Goal: Information Seeking & Learning: Compare options

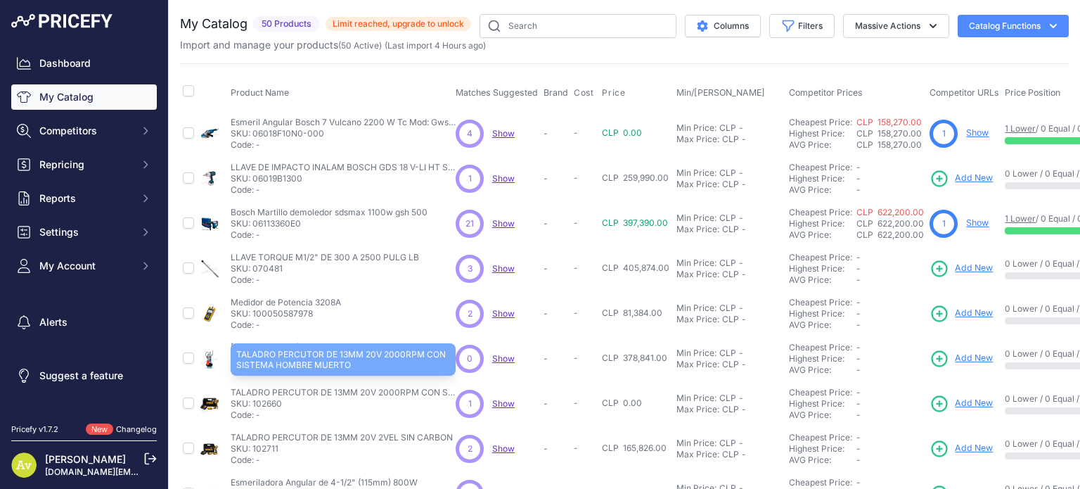
scroll to position [141, 0]
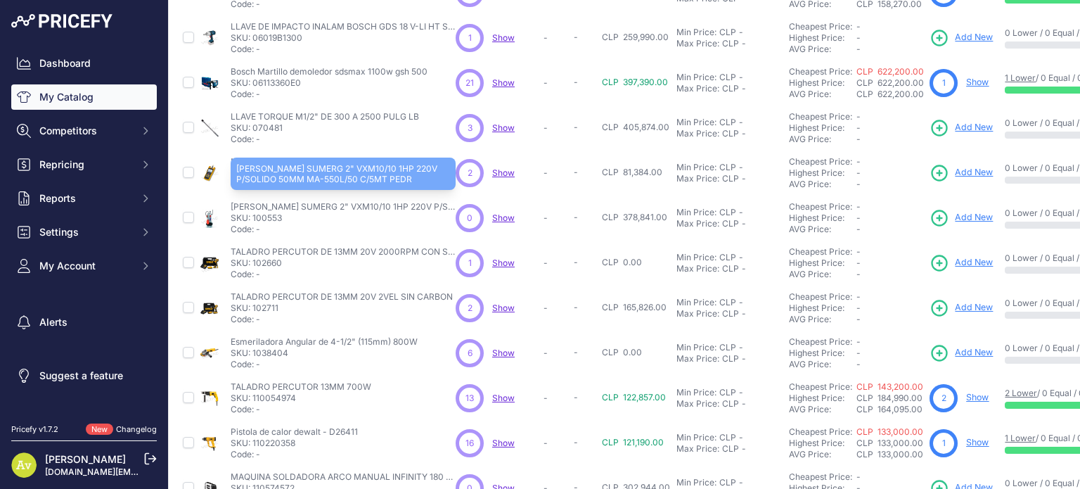
drag, startPoint x: 231, startPoint y: 206, endPoint x: 444, endPoint y: 207, distance: 212.4
click at [444, 207] on p "E.BOMBA SUMERG 2" VXM10/10 1HP 220V P/SOLIDO 50MM MA-550L/50 C/5MT PEDR" at bounding box center [343, 206] width 225 height 11
copy p "E.BOMBA SUMERG 2" VXM10/10 1HP 220V P/SOLIDO"
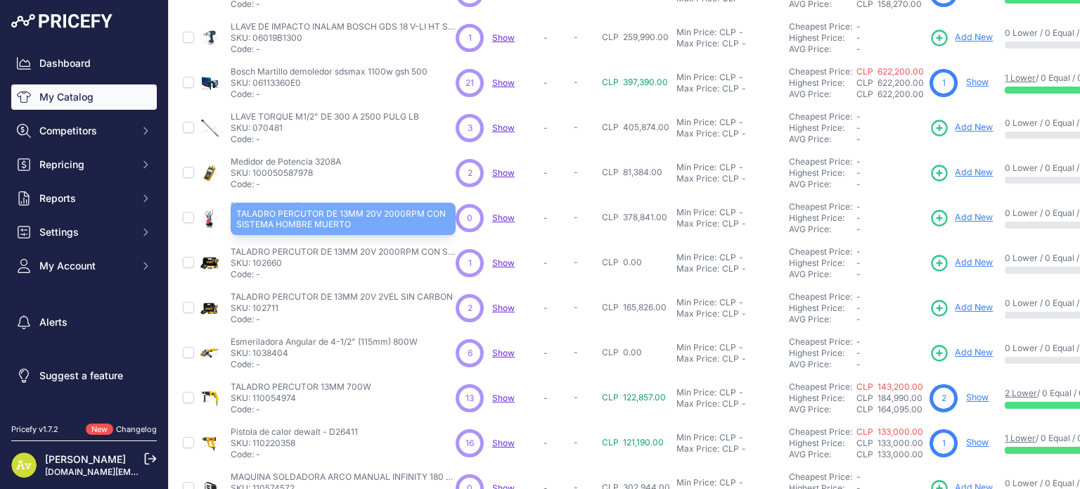
drag, startPoint x: 231, startPoint y: 248, endPoint x: 433, endPoint y: 250, distance: 201.9
click at [433, 250] on p "TALADRO PERCUTOR DE 13MM 20V 2000RPM CON SISTEMA HOMBRE MUERTO" at bounding box center [343, 251] width 225 height 11
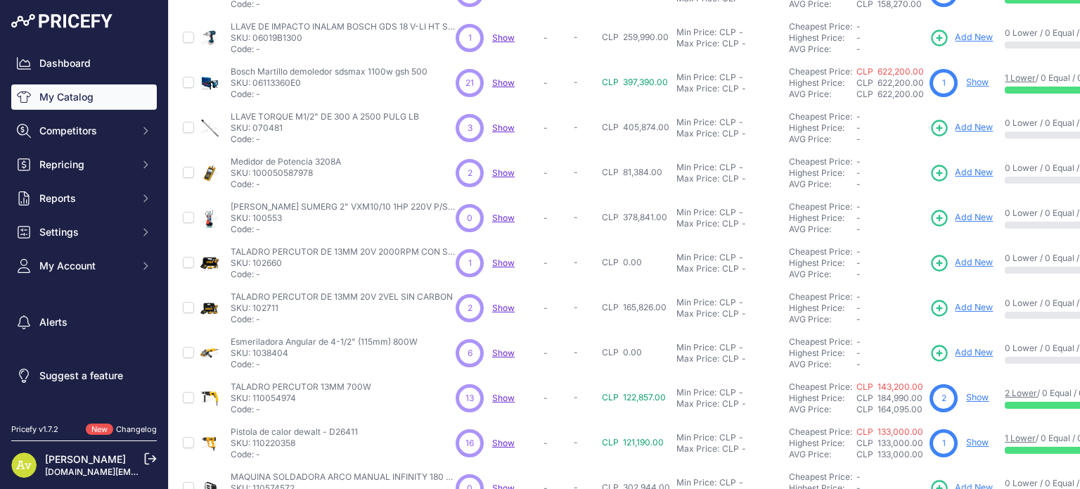
click at [501, 262] on span "Show" at bounding box center [503, 262] width 23 height 11
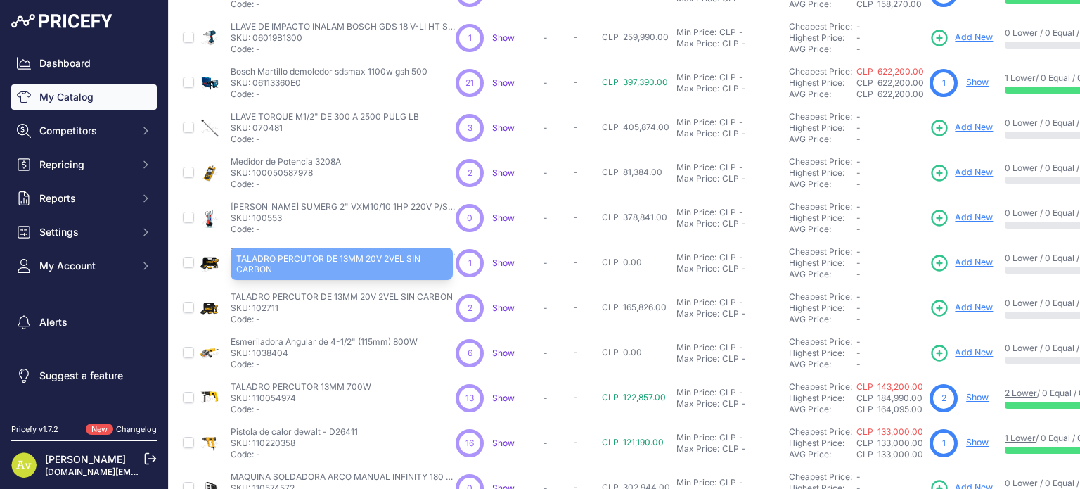
drag, startPoint x: 231, startPoint y: 290, endPoint x: 452, endPoint y: 297, distance: 220.9
click at [452, 297] on p "TALADRO PERCUTOR DE 13MM 20V 2VEL SIN CARBON" at bounding box center [342, 296] width 222 height 11
copy p "TALADRO PERCUTOR DE 13MM 20V 2VEL SIN CARBON"
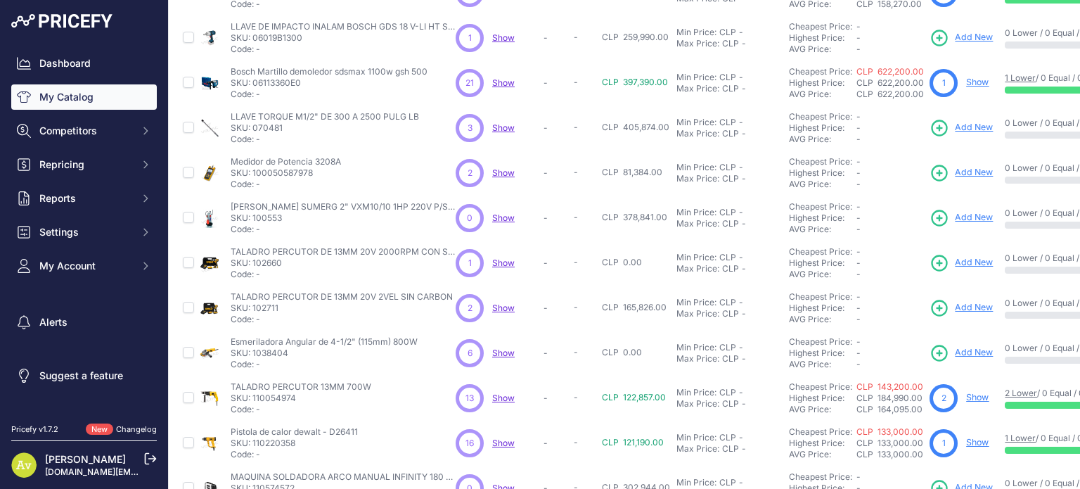
click at [499, 305] on span "Show" at bounding box center [503, 307] width 23 height 11
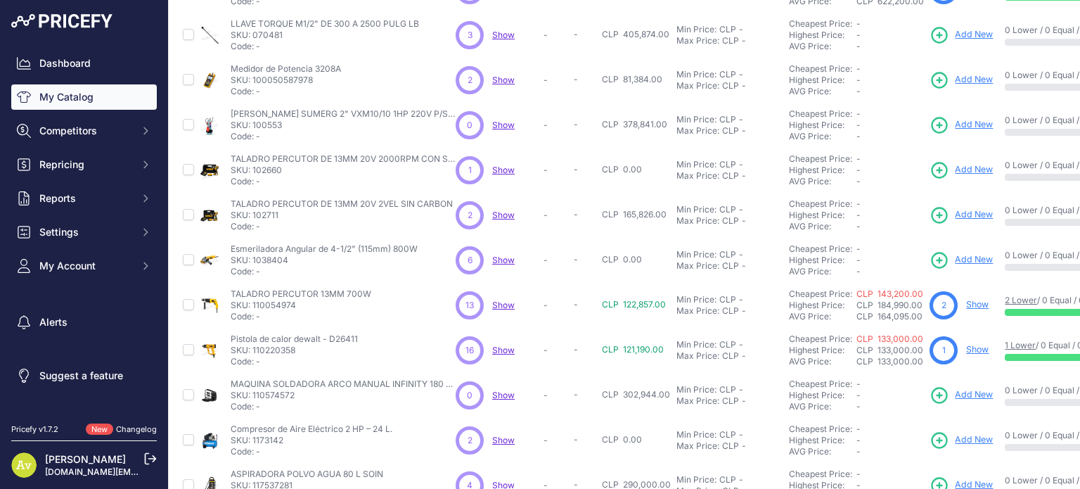
scroll to position [224, 0]
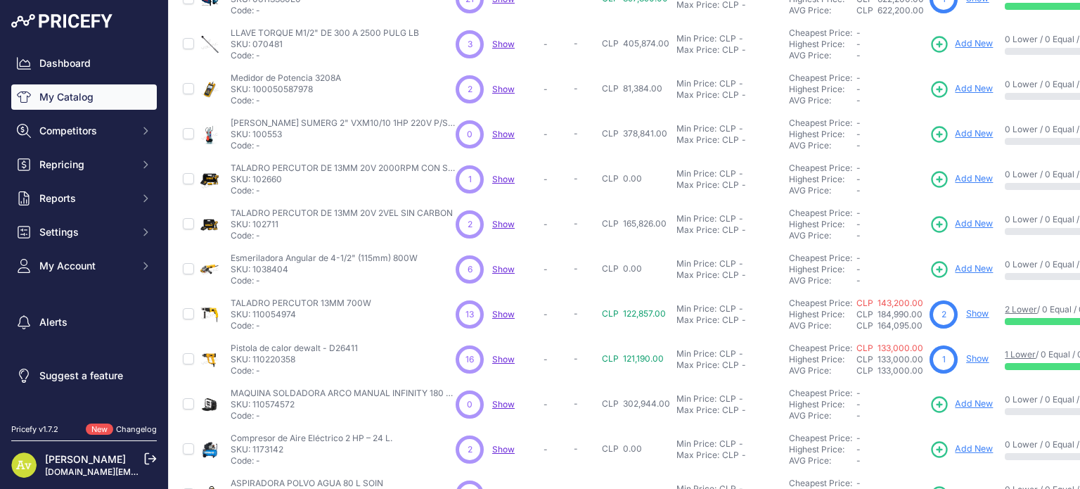
drag, startPoint x: 419, startPoint y: 255, endPoint x: 228, endPoint y: 248, distance: 191.4
click at [228, 248] on td "Esmeriladora Angular de 4-1/2" (115mm) 800W Esmeriladora Angular de 4-1/2" (115…" at bounding box center [340, 269] width 225 height 45
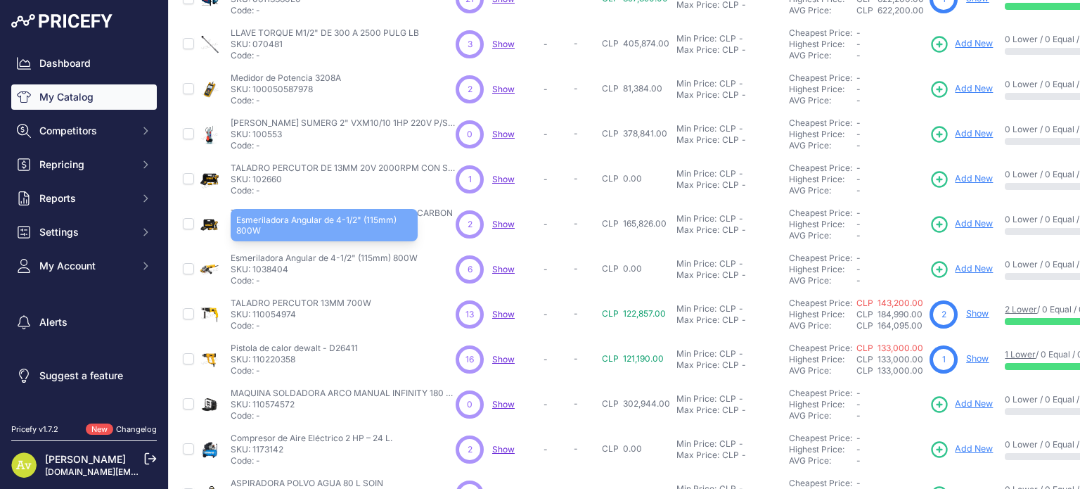
copy p "Esmeriladora Angular de 4-1/2" (115mm) 800W"
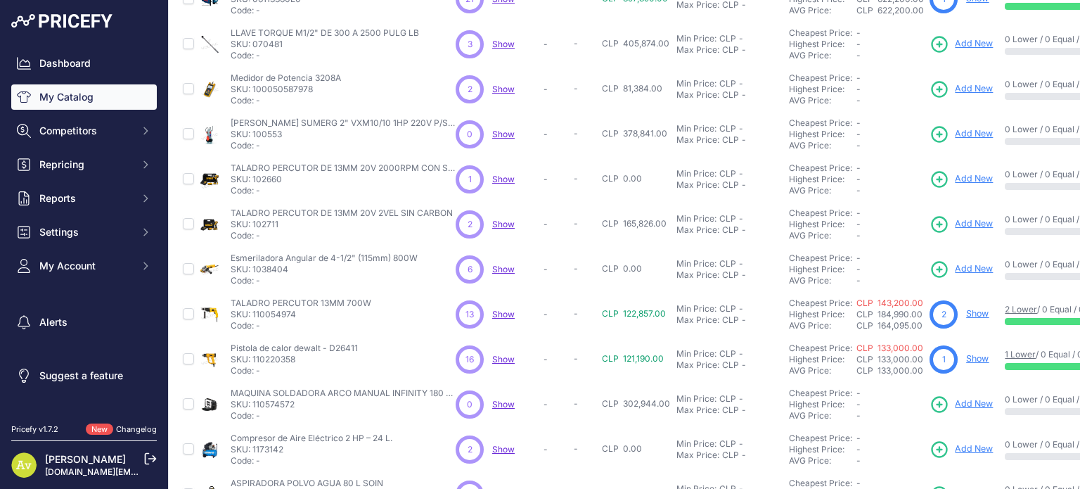
click at [510, 267] on span "Show" at bounding box center [503, 269] width 23 height 11
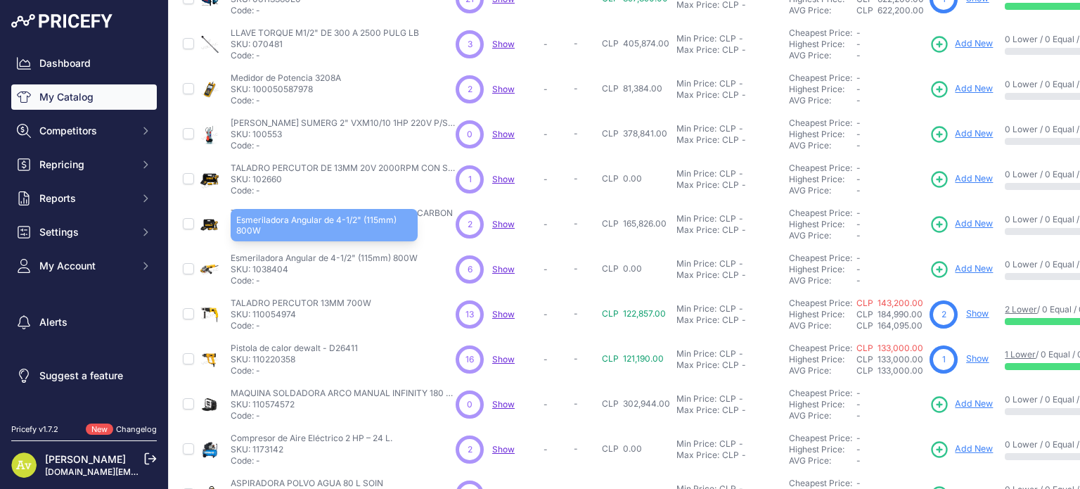
copy p "Esmeriladora Angular de 4-1/2" (115mm) 800W"
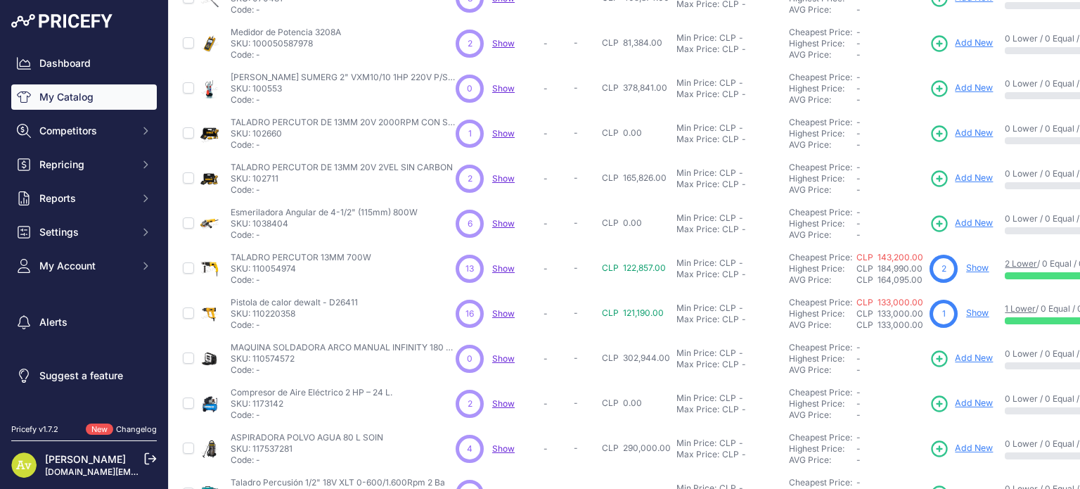
scroll to position [295, 0]
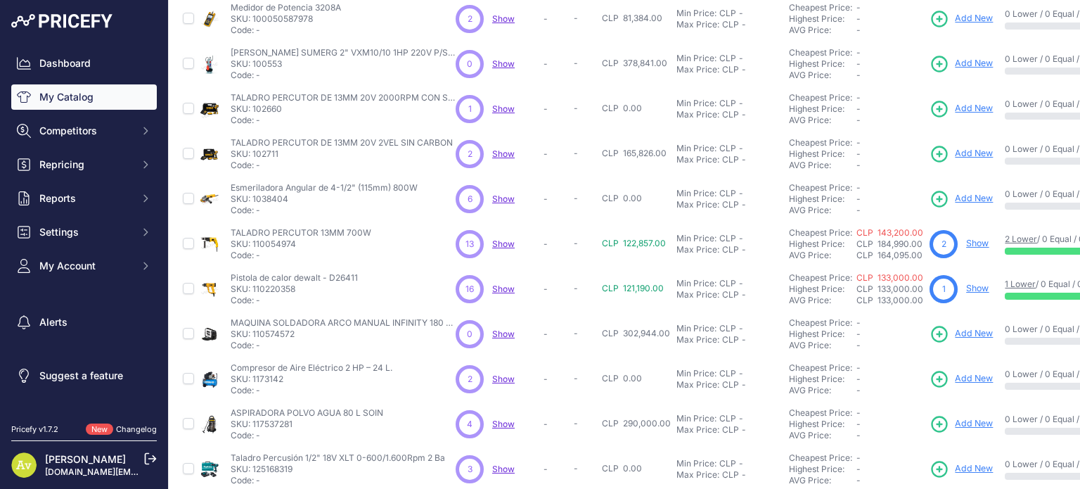
drag, startPoint x: 369, startPoint y: 231, endPoint x: 229, endPoint y: 233, distance: 139.3
click at [229, 233] on td "TALADRO PERCUTOR 13MM 700W TALADRO PERCUTOR 13MM 700W SKU: 110054974 Code: -" at bounding box center [340, 244] width 225 height 45
copy p "TALADRO PERCUTOR 13MM 700W"
click at [501, 242] on span "Show" at bounding box center [503, 243] width 23 height 11
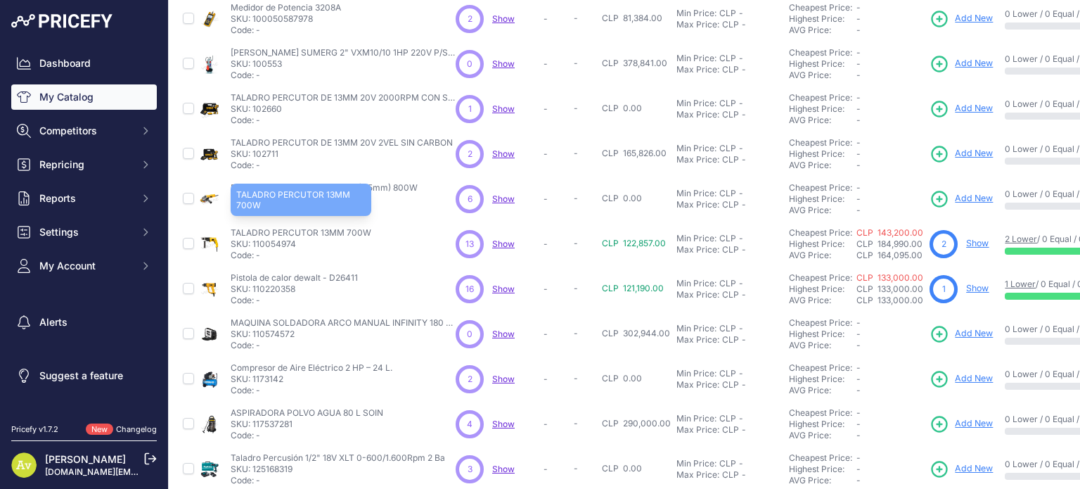
copy p "TALADRO PERCUTOR 13MM 700W"
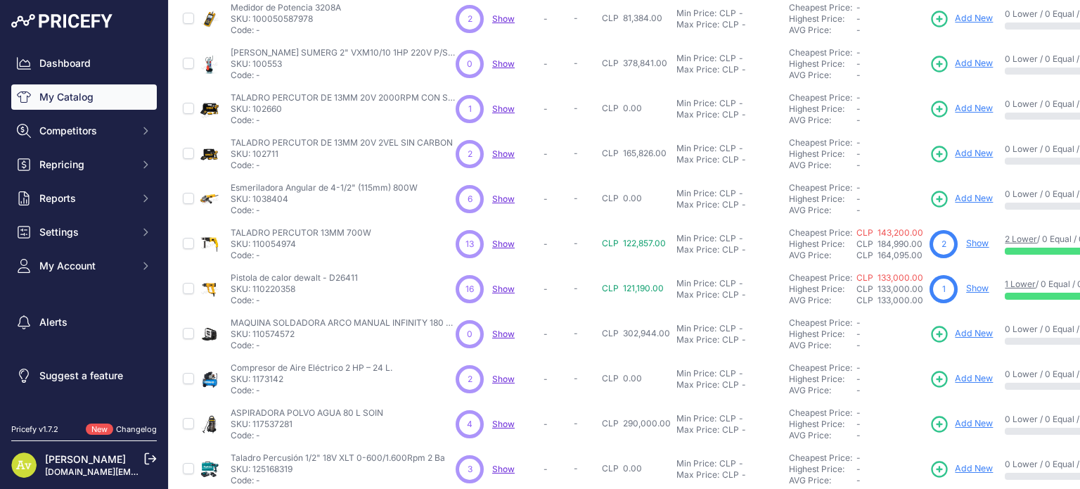
scroll to position [365, 0]
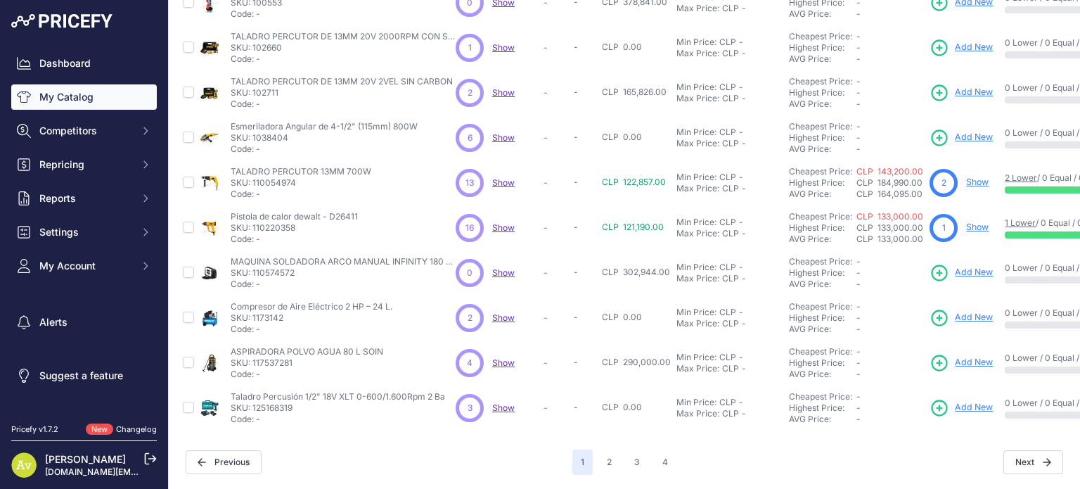
drag, startPoint x: 363, startPoint y: 204, endPoint x: 230, endPoint y: 208, distance: 133.0
click at [230, 208] on td "Pistola de calor dewalt - D26411 Pistola de calor dewalt - D26411 SKU: 11022035…" at bounding box center [340, 227] width 225 height 45
copy p "Pistola de calor dewalt - D26411"
click at [504, 222] on span "Show" at bounding box center [503, 227] width 23 height 11
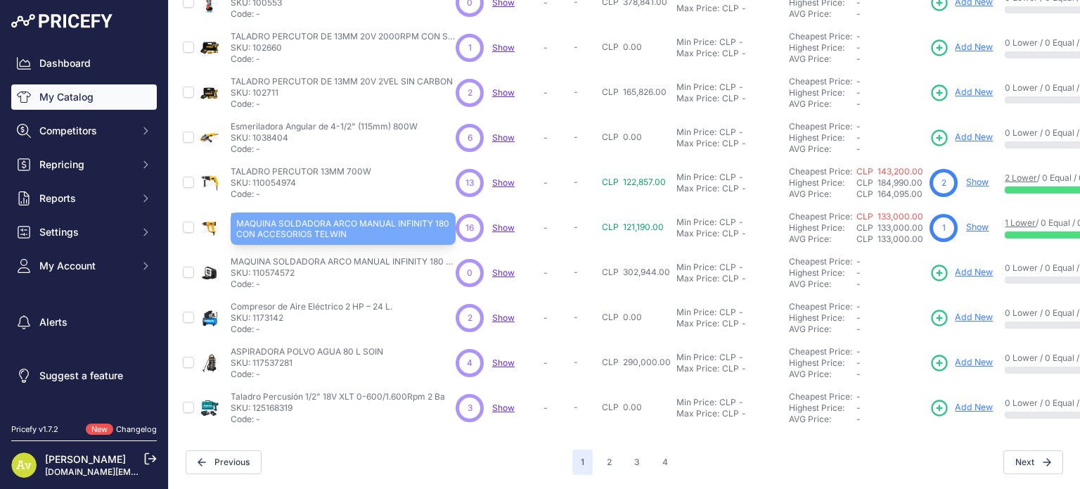
drag, startPoint x: 232, startPoint y: 247, endPoint x: 443, endPoint y: 247, distance: 211.0
click at [443, 256] on p "MAQUINA SOLDADORA ARCO MANUAL INFINITY 180 CON ACCESORIOS TELWIN" at bounding box center [343, 261] width 225 height 11
copy p "MAQUINA SOLDADORA ARCO MANUAL INFINITY 180"
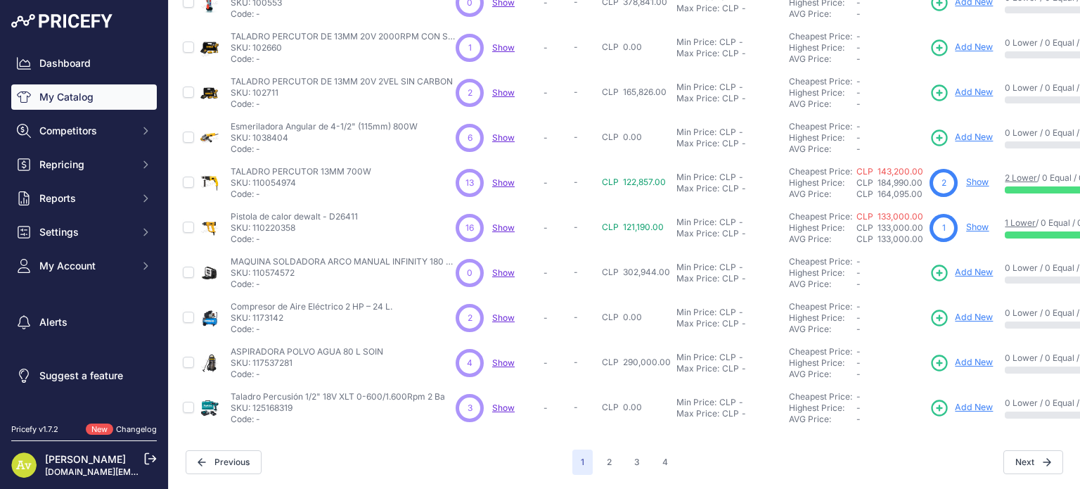
click at [508, 267] on span "Show" at bounding box center [503, 272] width 23 height 11
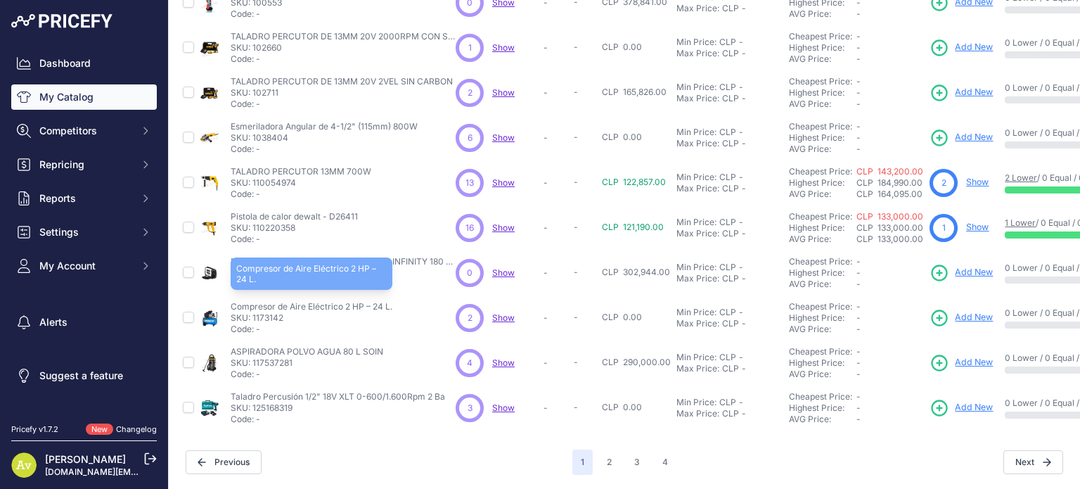
drag, startPoint x: 392, startPoint y: 297, endPoint x: 233, endPoint y: 292, distance: 159.0
click at [233, 301] on p "Compresor de Aire Eléctrico 2 HP – 24 L." at bounding box center [312, 306] width 162 height 11
copy p "Compresor de Aire Eléctrico 2 HP – 24 L."
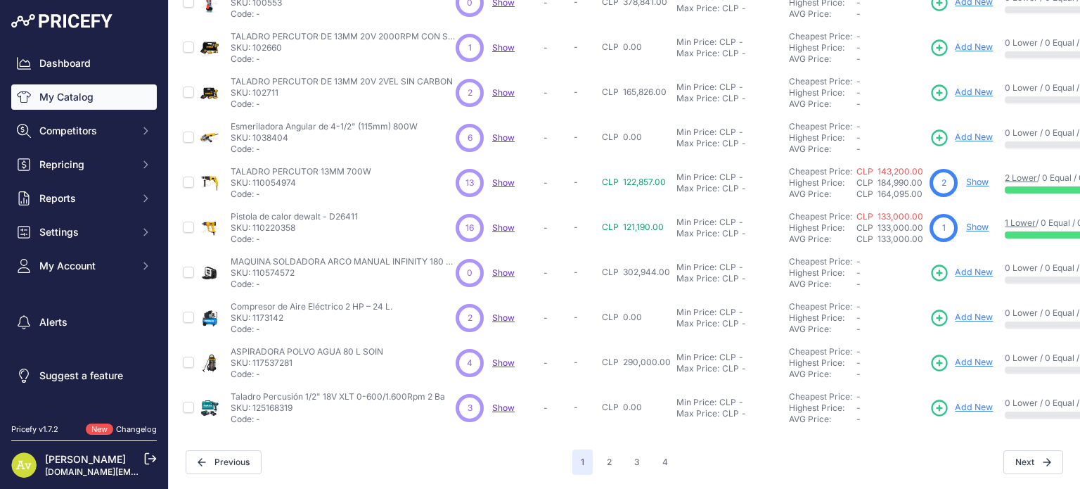
click at [508, 312] on span "Show" at bounding box center [503, 317] width 23 height 11
drag, startPoint x: 231, startPoint y: 343, endPoint x: 387, endPoint y: 342, distance: 155.4
click at [387, 346] on div "ASPIRADORA POLVO AGUA 80 L SOIN ASPIRADORA POLVO AGUA 80 L SOIN SKU: 117537281 …" at bounding box center [340, 363] width 219 height 34
copy p "ASPIRADORA POLVO AGUA 80 L SOIN"
click at [499, 357] on span "Show" at bounding box center [503, 362] width 23 height 11
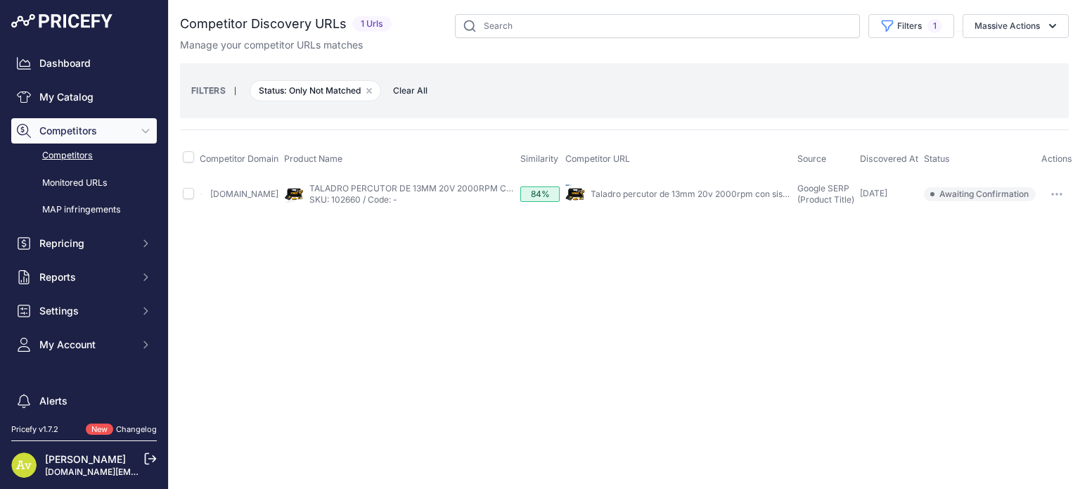
click at [630, 197] on link "Taladro percutor de 13mm 20v 2000rpm con sistema ..." at bounding box center [701, 193] width 221 height 11
click at [636, 196] on link "Taladro percutor de 13mm 20v 2000rpm con sistema ..." at bounding box center [701, 193] width 221 height 11
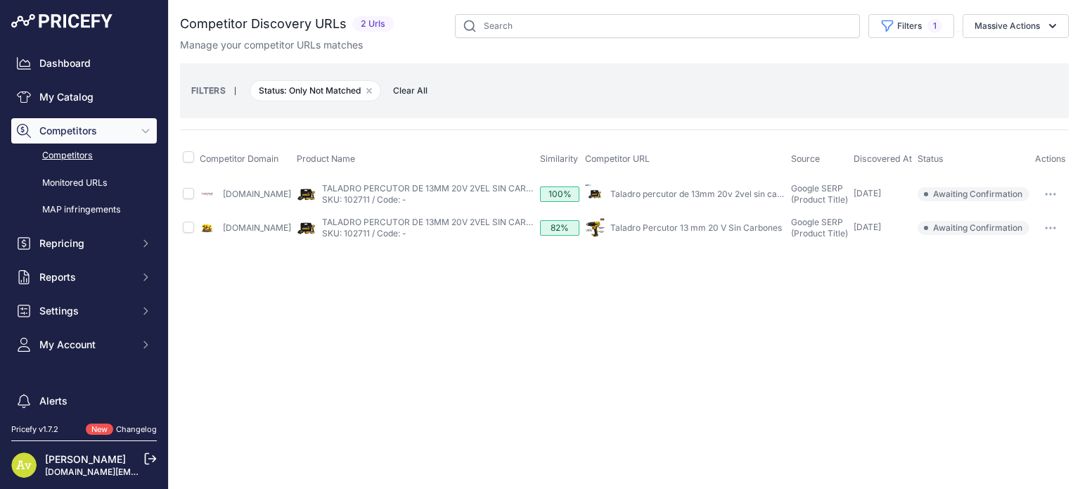
click at [681, 198] on link "Taladro percutor de 13mm 20v 2vel sin carbon" at bounding box center [702, 193] width 185 height 11
click at [675, 233] on link "Taladro Percutor 13 mm 20 V Sin Carbones" at bounding box center [696, 227] width 172 height 11
click at [677, 196] on link "Taladro percutor de 13mm 20v 2vel sin carbon" at bounding box center [702, 193] width 185 height 11
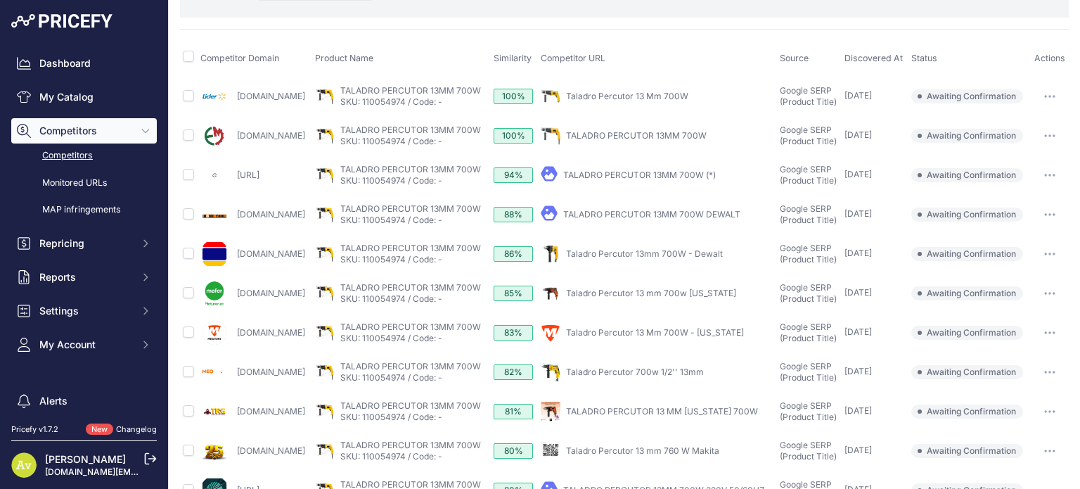
scroll to position [128, 0]
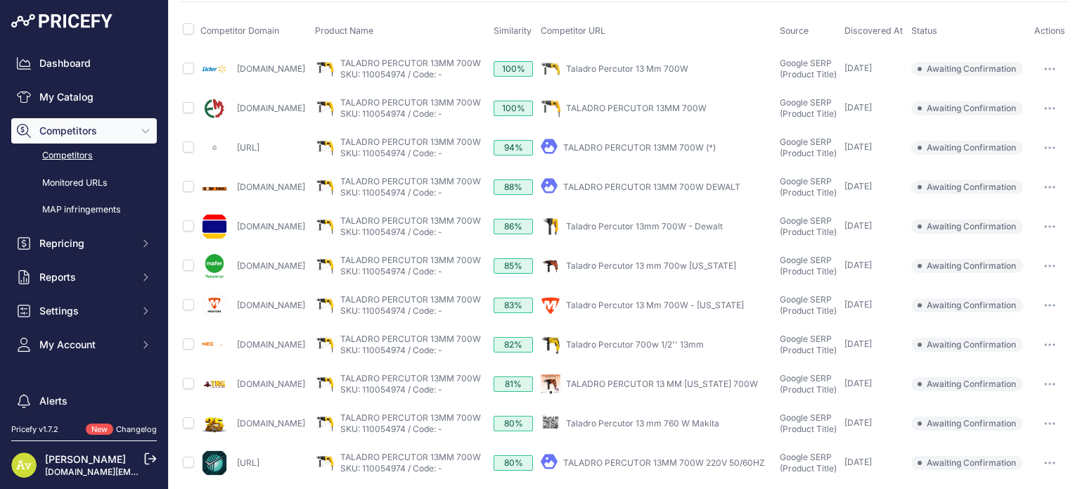
click at [634, 181] on link "TALADRO PERCUTOR 13MM 700W DEWALT" at bounding box center [651, 186] width 177 height 11
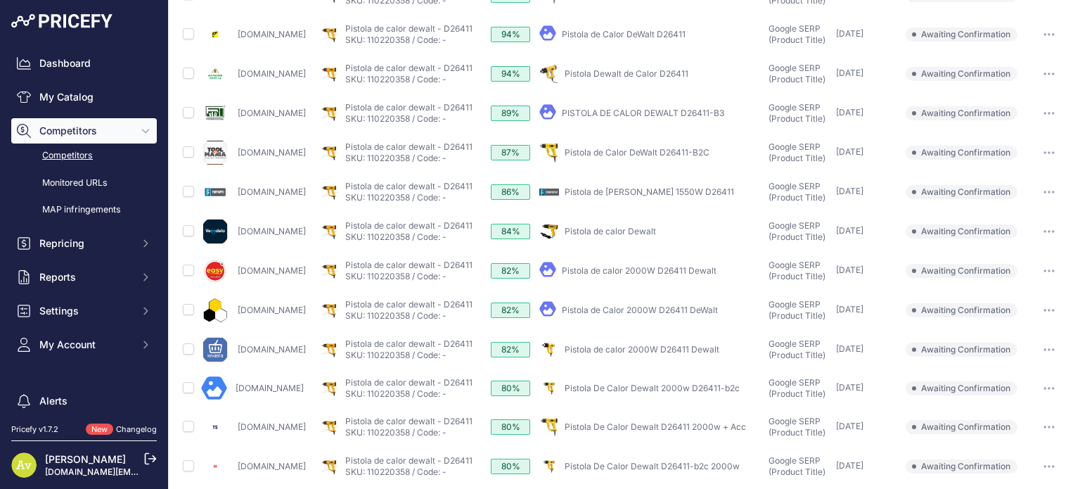
scroll to position [250, 0]
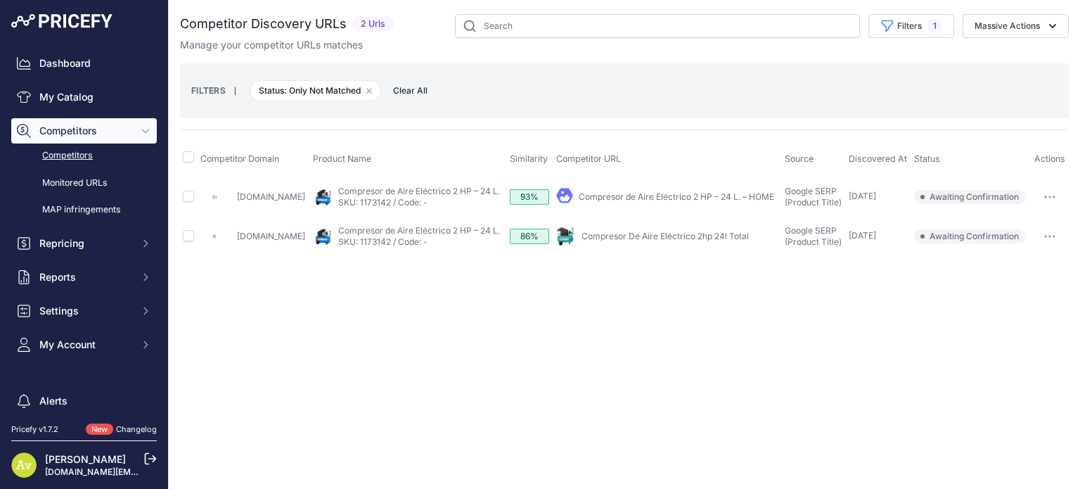
click at [659, 193] on link "Compresor de Aire Eléctrico 2 HP – 24 L. – HOME" at bounding box center [677, 196] width 196 height 11
click at [618, 236] on link "Compresor De Aire Eléctrico 2hp 24l Total" at bounding box center [665, 236] width 167 height 11
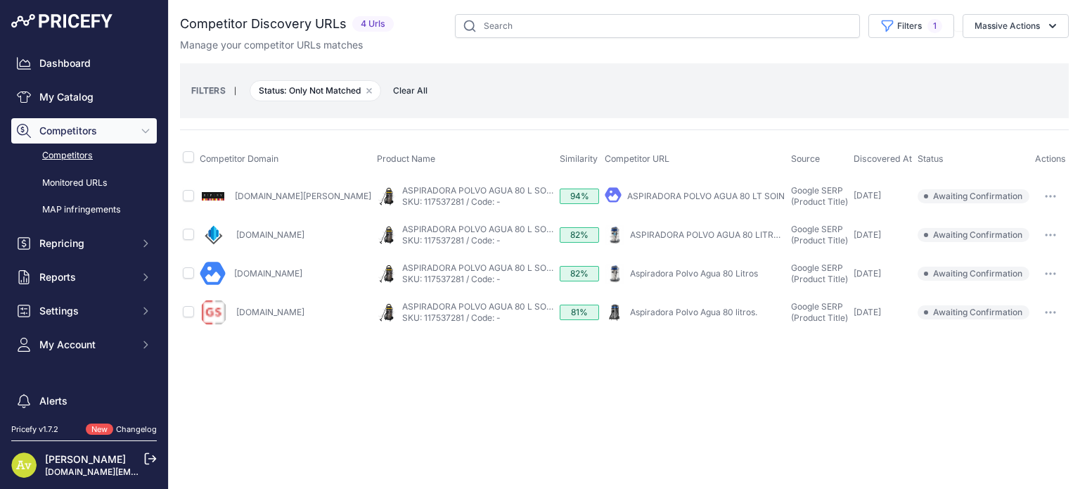
click at [630, 233] on link "ASPIRADORA POLVO AGUA 80 LITROS" at bounding box center [707, 234] width 155 height 11
click at [630, 272] on link "Aspiradora Polvo Agua 80 Litros" at bounding box center [694, 273] width 128 height 11
click at [670, 309] on link "Aspiradora Polvo Agua 80 litros." at bounding box center [693, 312] width 127 height 11
click at [673, 269] on link "Aspiradora Polvo Agua 80 Litros" at bounding box center [694, 273] width 128 height 11
